Goal: Task Accomplishment & Management: Manage account settings

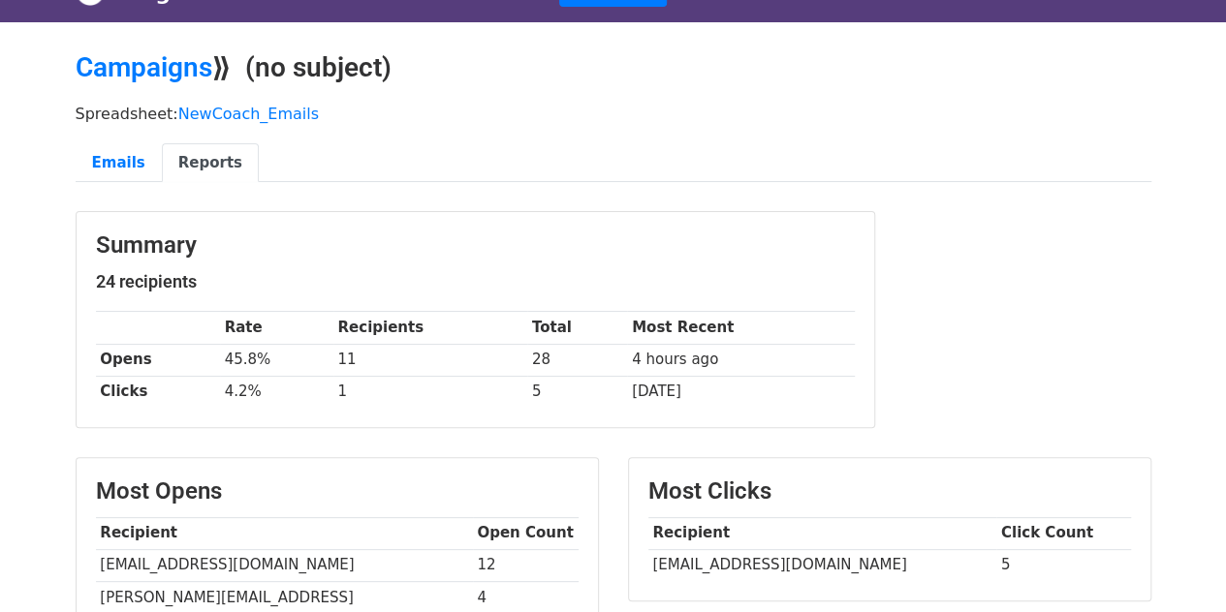
scroll to position [37, 0]
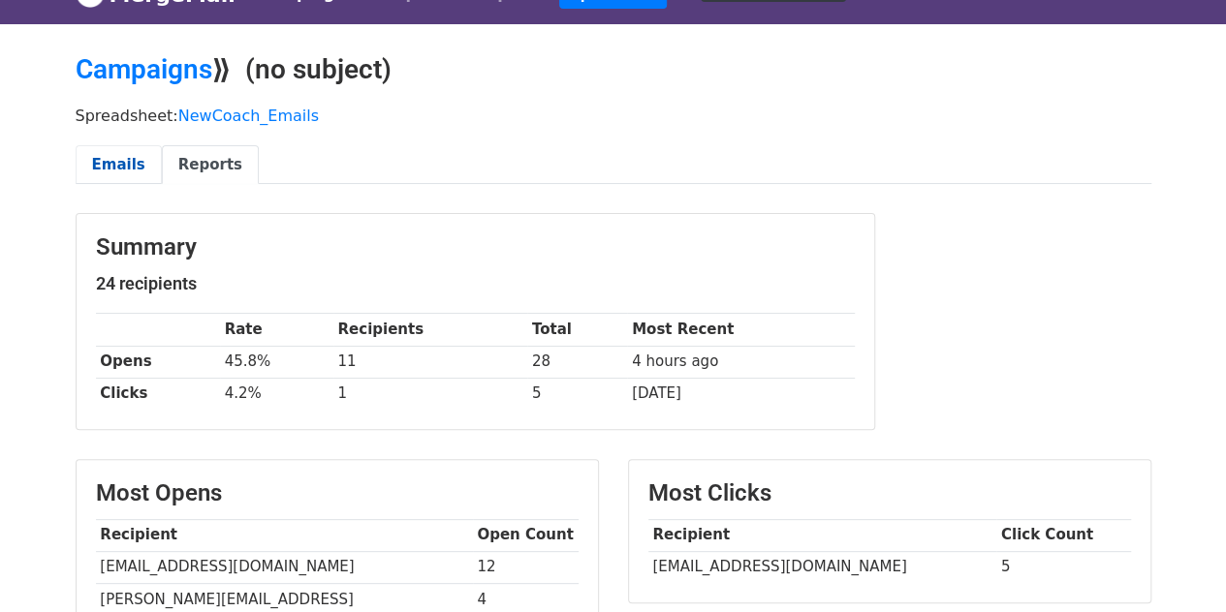
click at [102, 164] on link "Emails" at bounding box center [119, 165] width 86 height 40
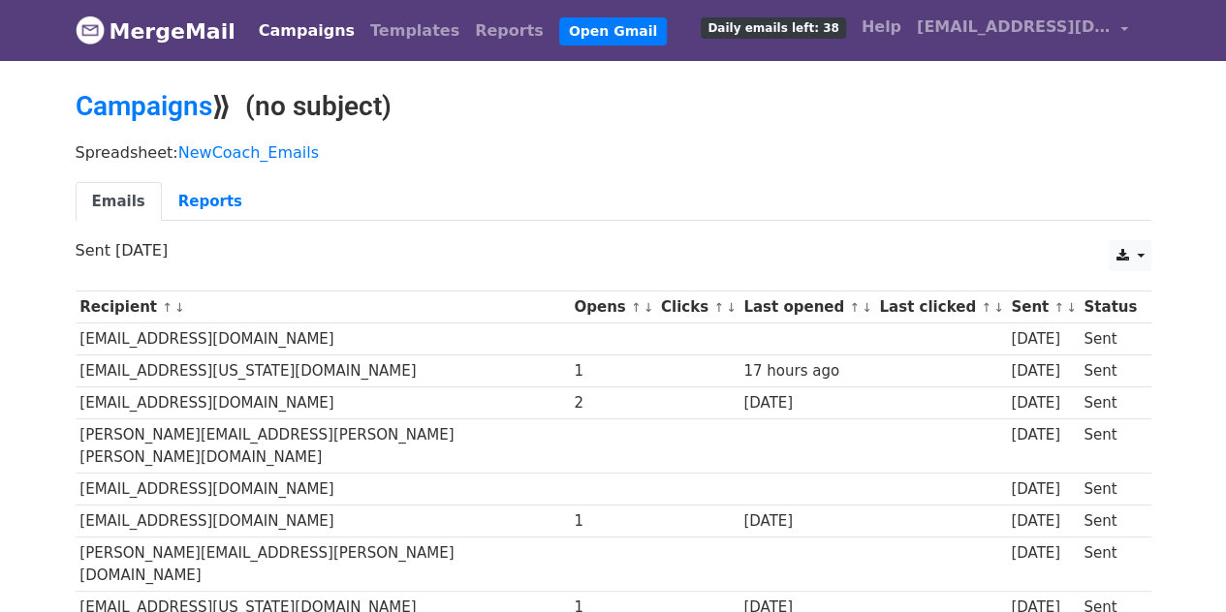
drag, startPoint x: 1233, startPoint y: 55, endPoint x: 1231, endPoint y: 44, distance: 11.8
click at [162, 104] on link "Campaigns" at bounding box center [144, 106] width 137 height 32
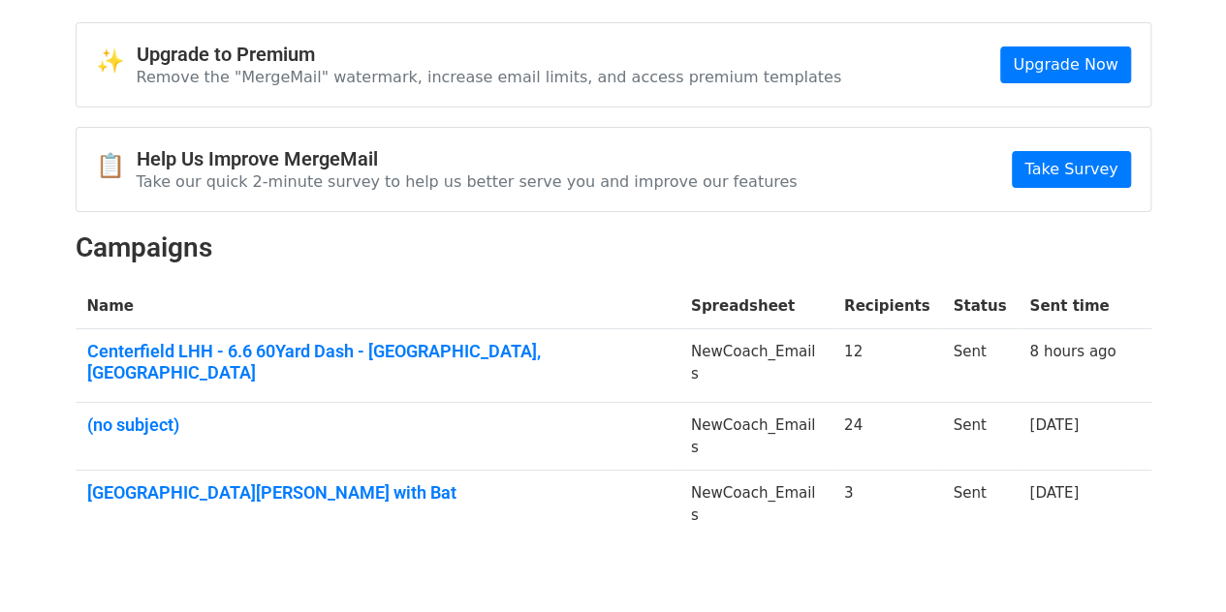
scroll to position [75, 0]
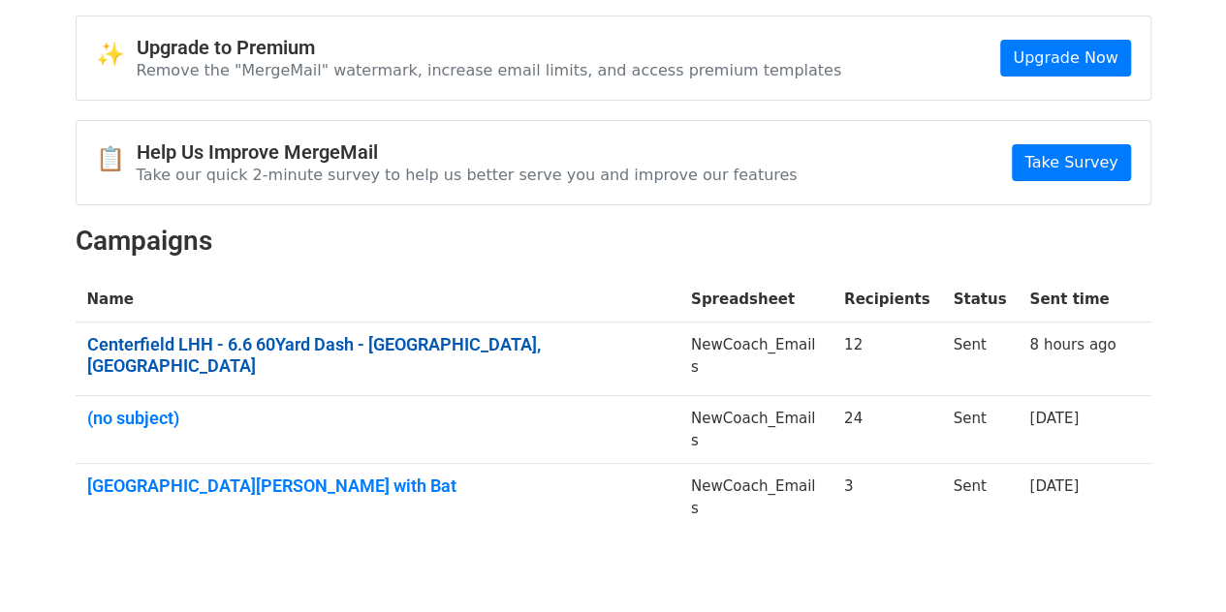
click at [330, 345] on link "Centerfield LHH - 6.6 60Yard Dash - [GEOGRAPHIC_DATA], [GEOGRAPHIC_DATA]" at bounding box center [377, 355] width 580 height 42
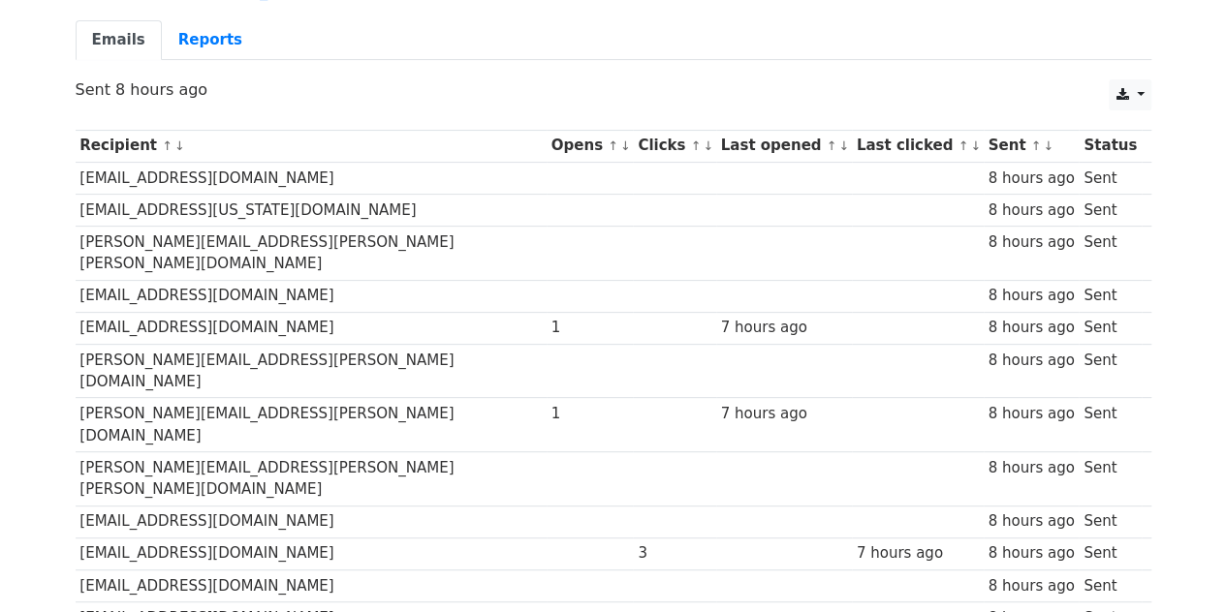
scroll to position [195, 0]
